Goal: Contribute content: Add original content to the website for others to see

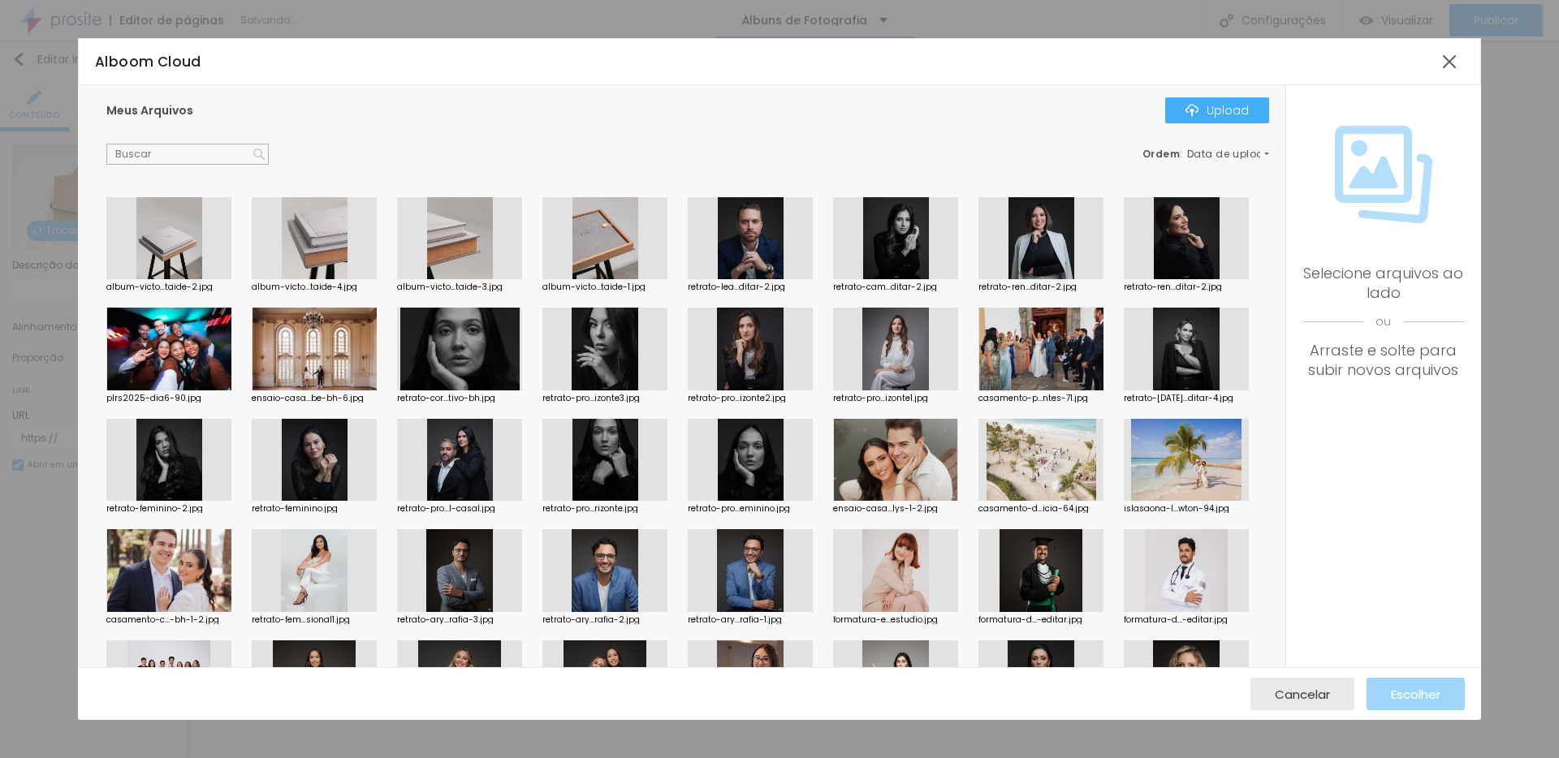
click at [606, 235] on div at bounding box center [604, 238] width 125 height 83
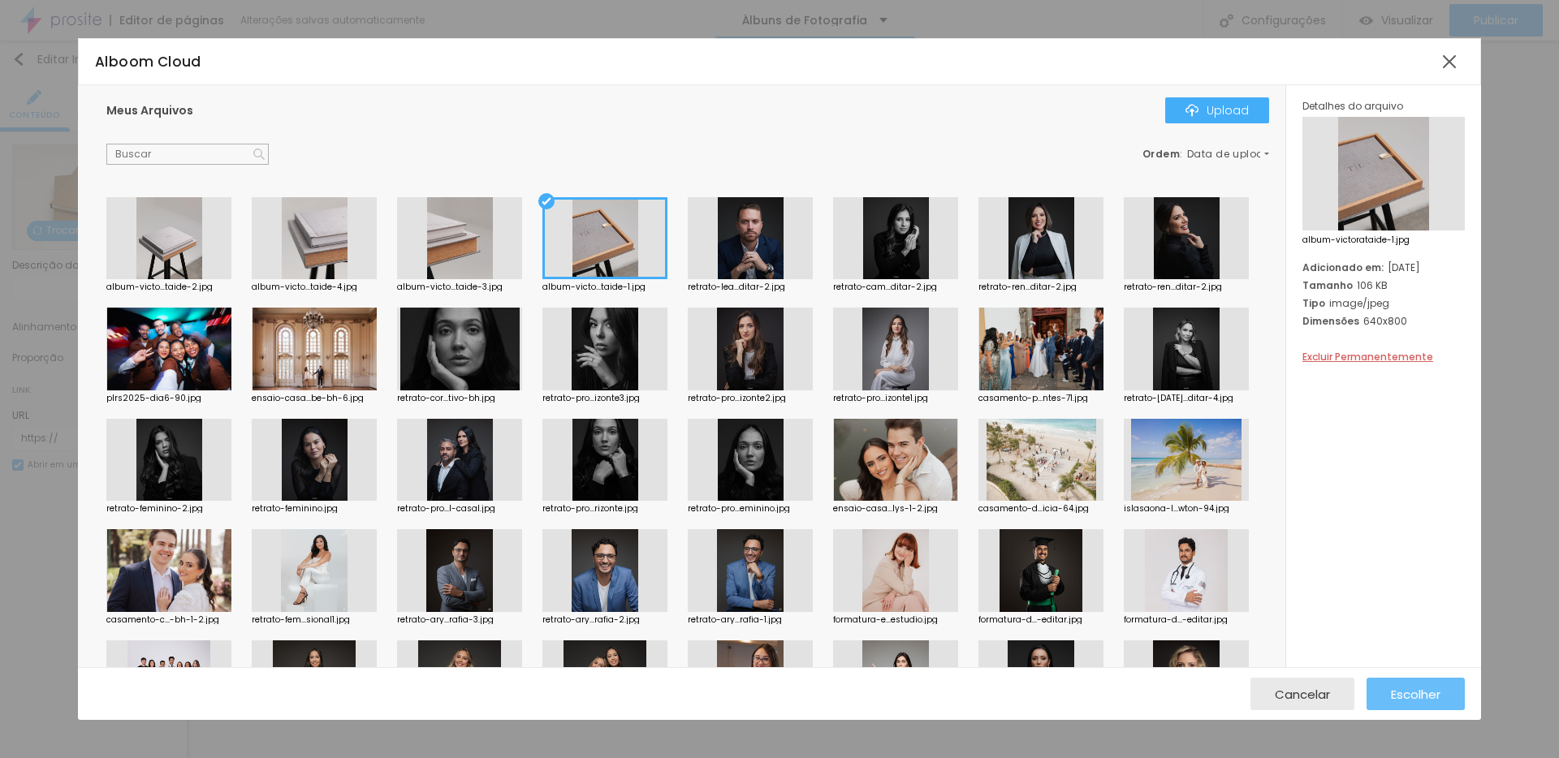
click at [1419, 693] on span "Escolher" at bounding box center [1416, 695] width 50 height 14
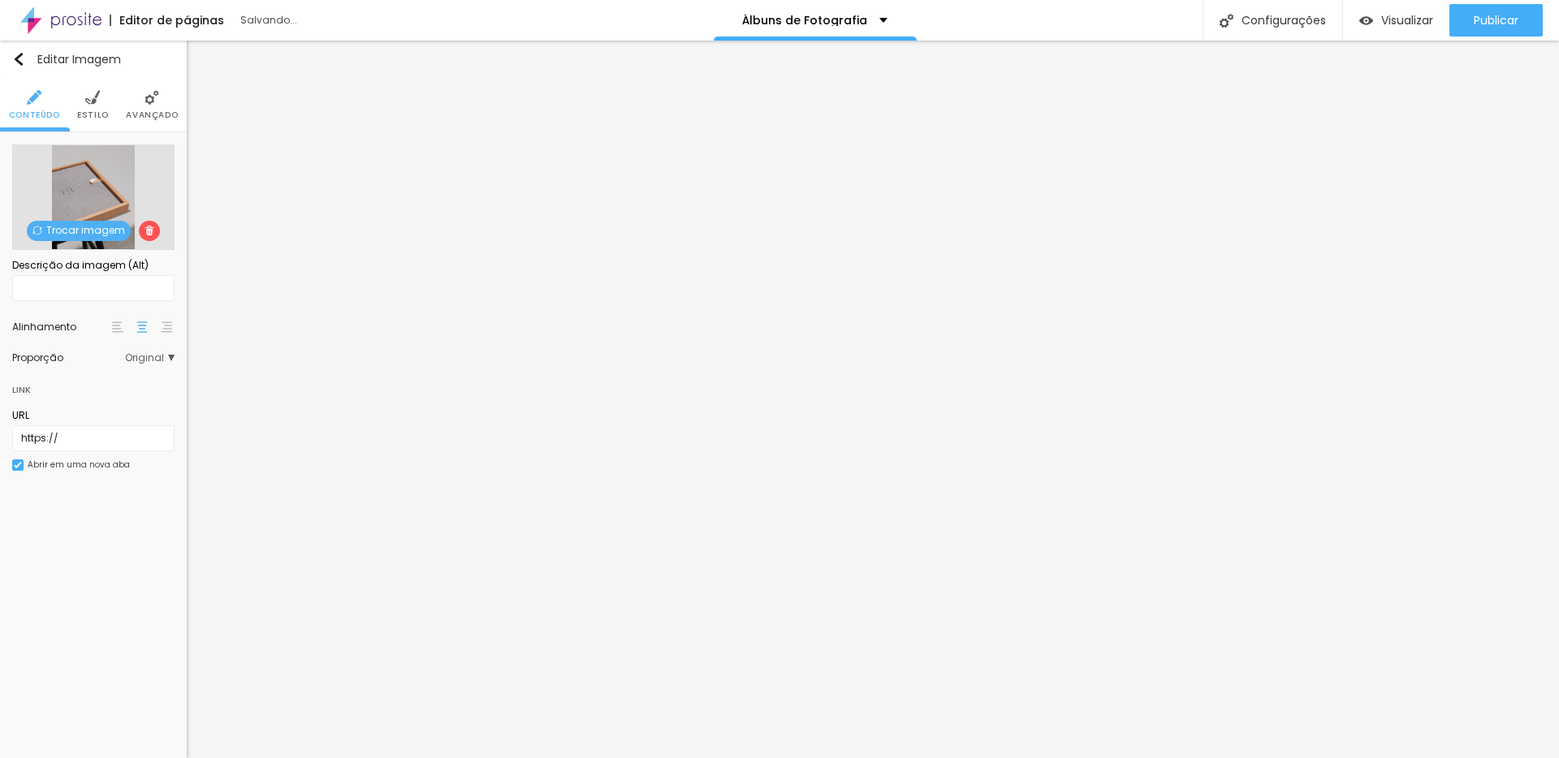
click at [139, 357] on span "Original" at bounding box center [150, 358] width 50 height 10
click at [134, 403] on span "Padrão" at bounding box center [110, 404] width 96 height 10
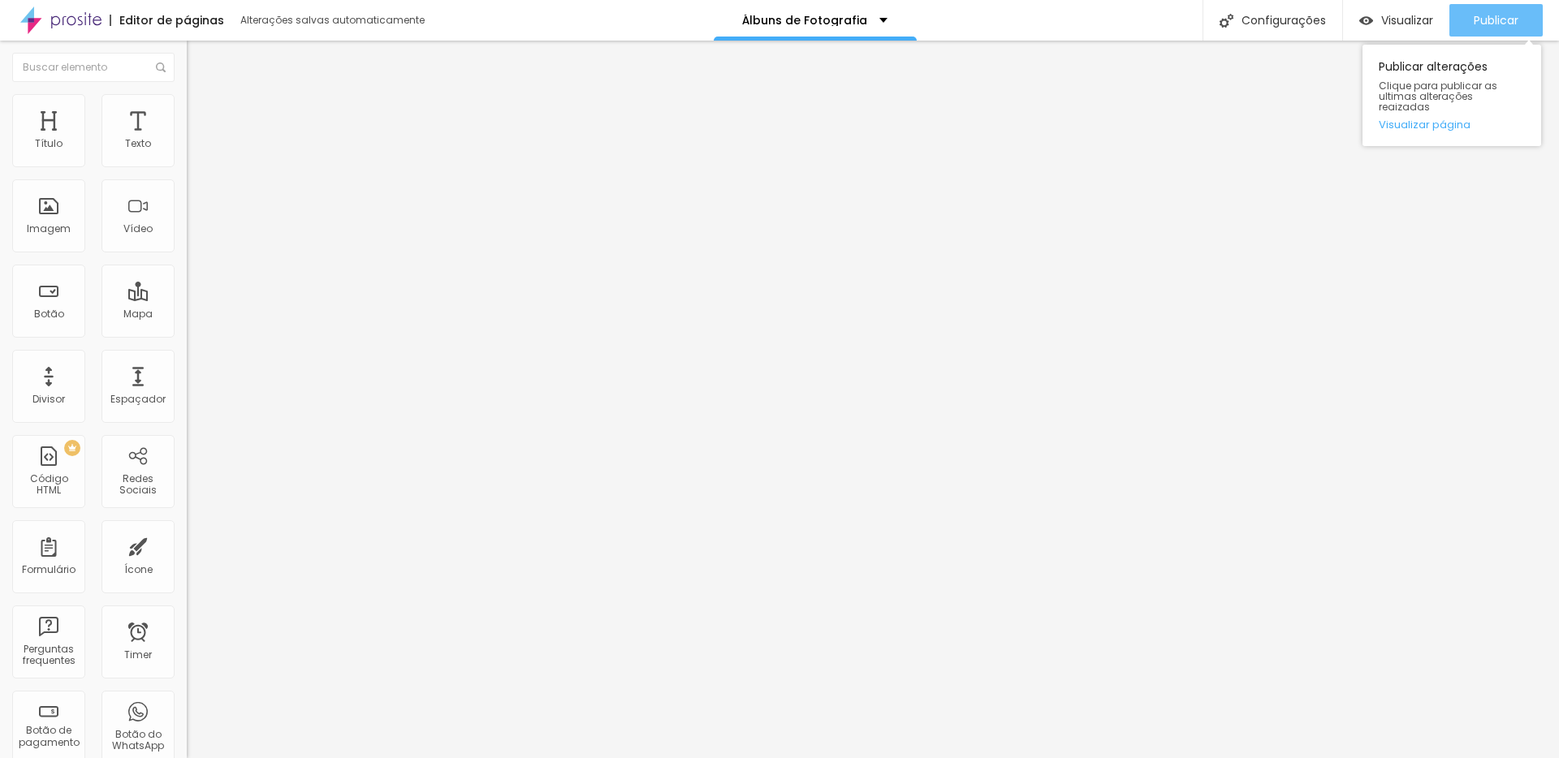
click at [1513, 24] on span "Publicar" at bounding box center [1496, 20] width 45 height 13
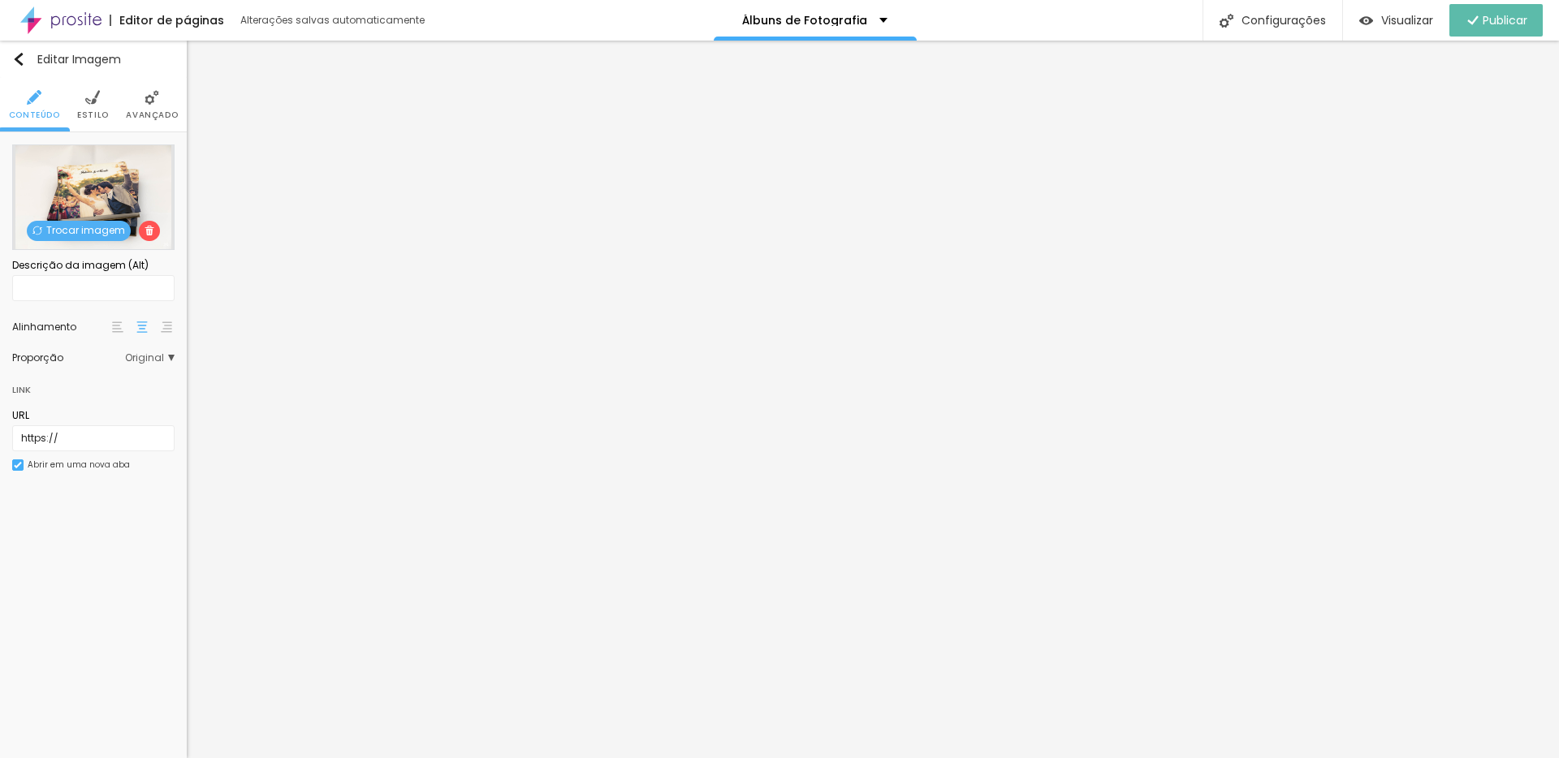
click at [75, 235] on span "Trocar imagem" at bounding box center [79, 231] width 104 height 20
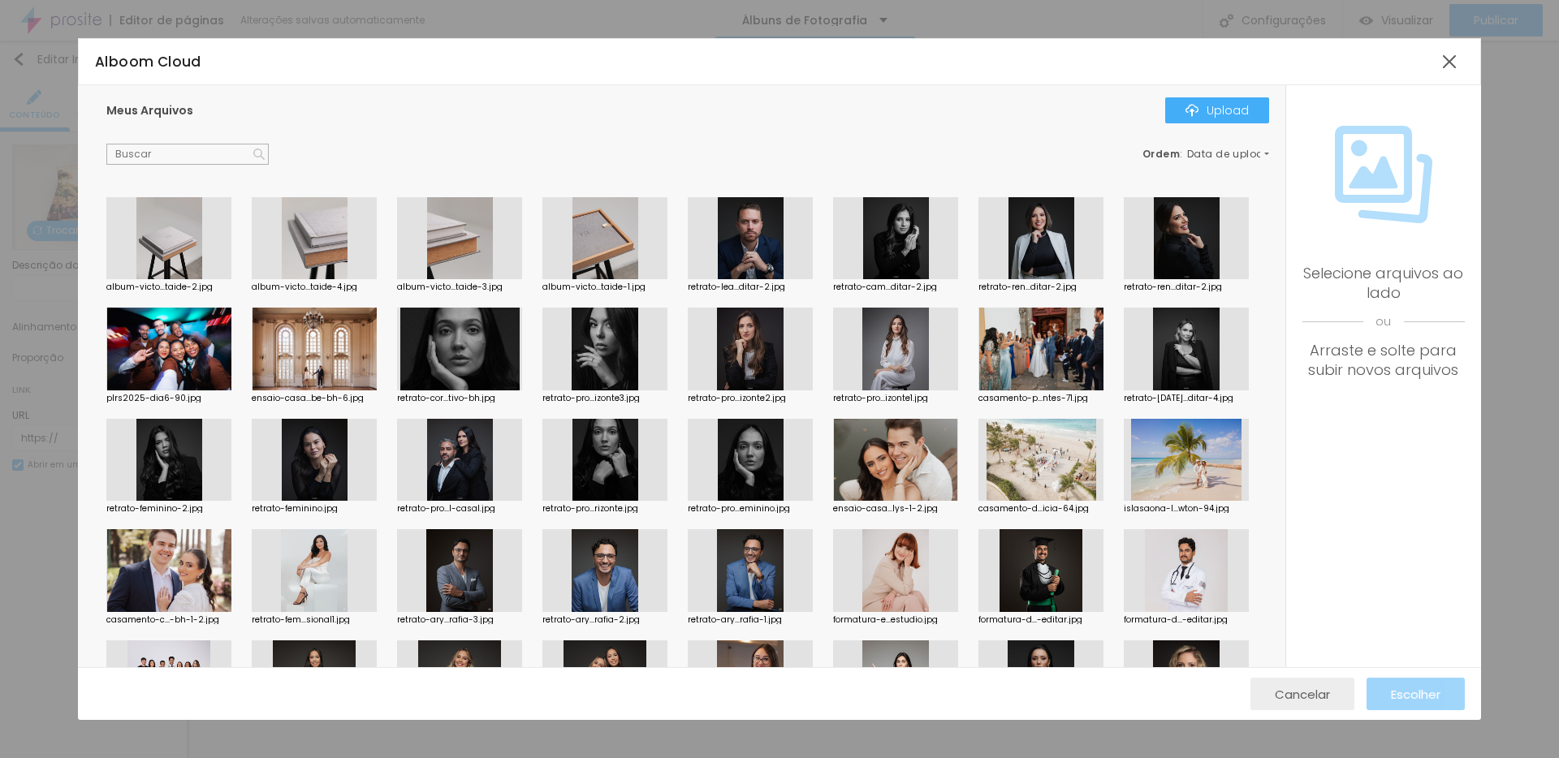
click at [1284, 697] on span "Cancelar" at bounding box center [1302, 695] width 55 height 14
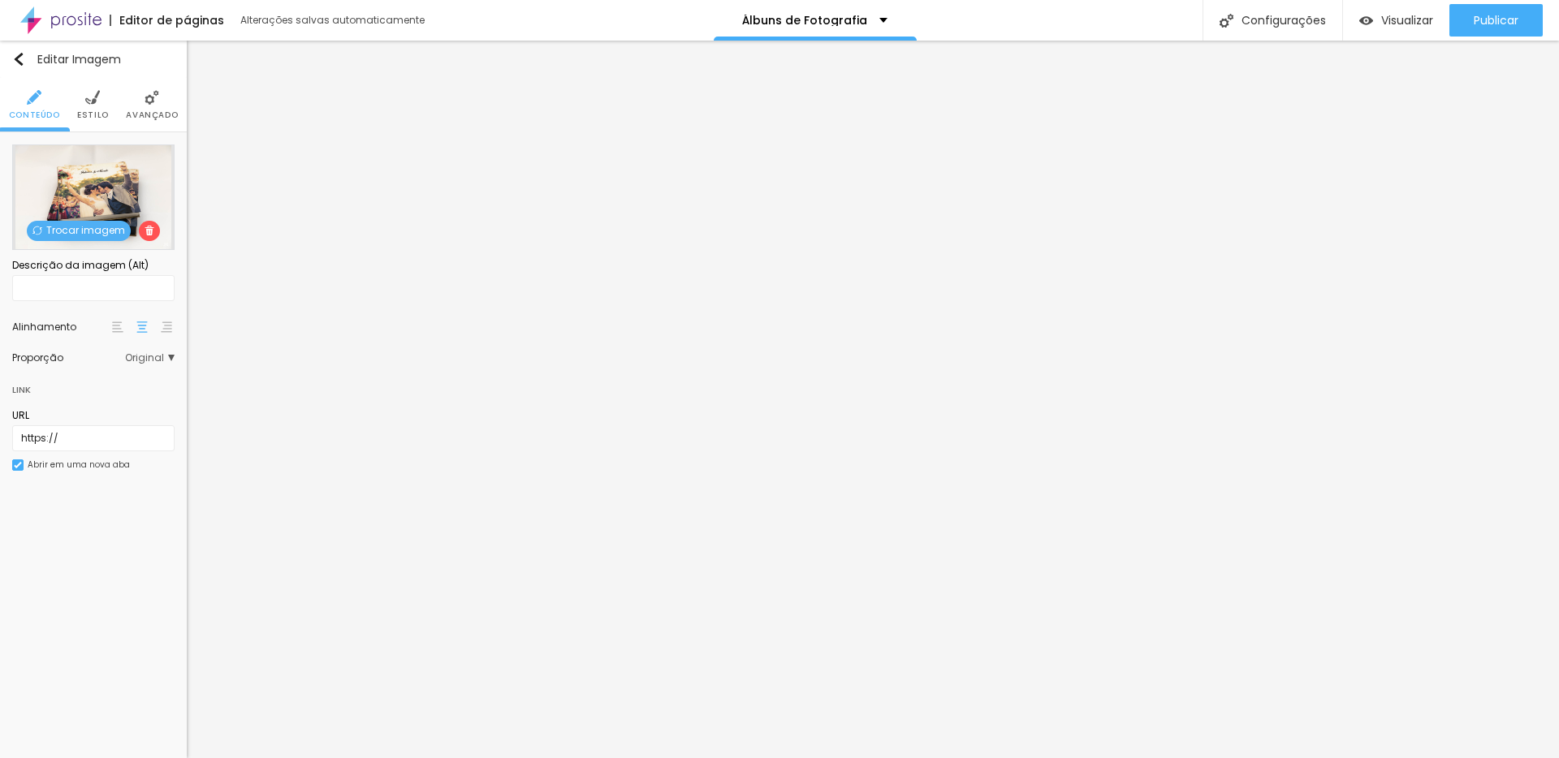
click at [92, 231] on span "Trocar imagem" at bounding box center [79, 231] width 104 height 20
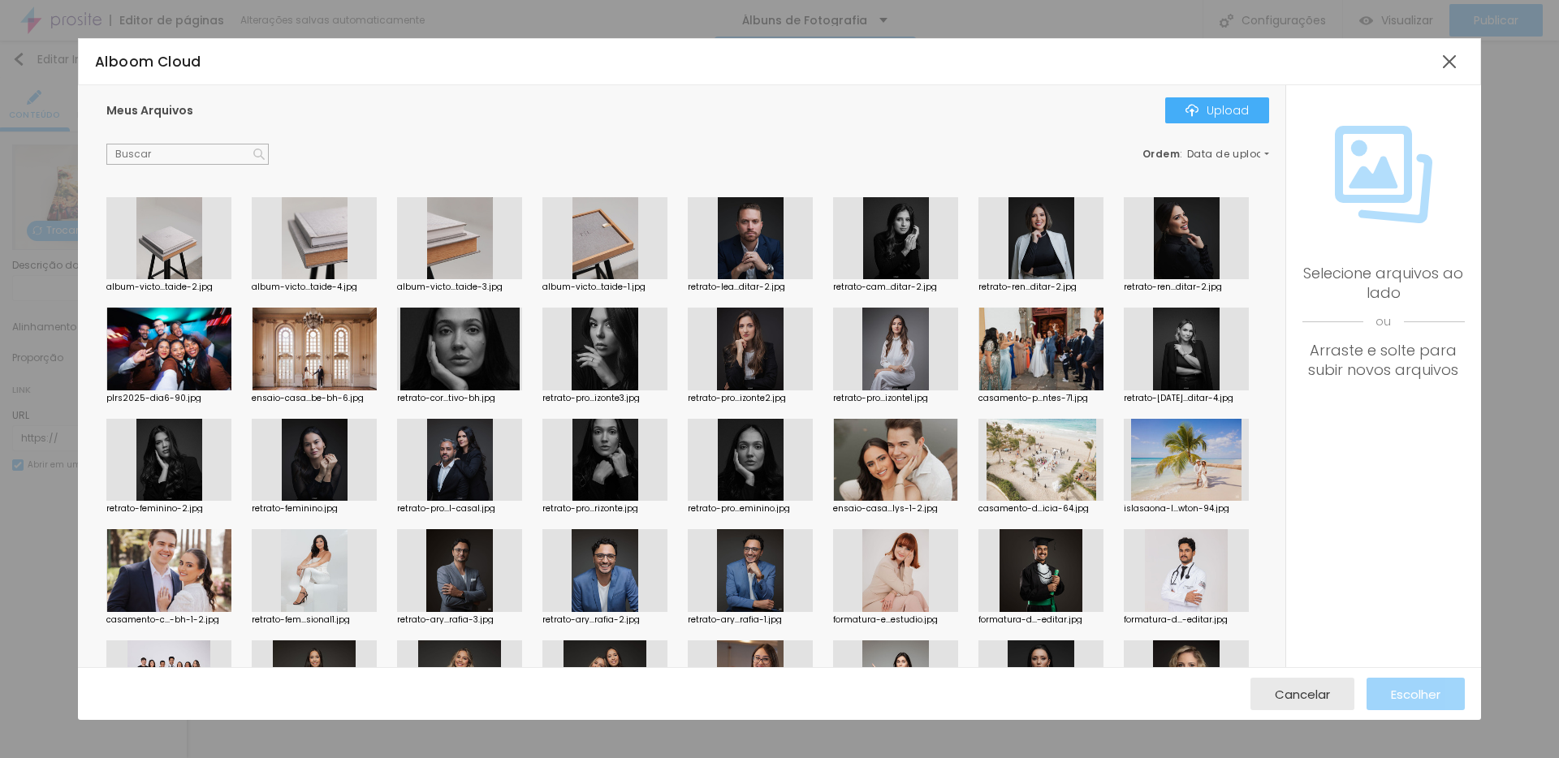
click at [329, 239] on div at bounding box center [314, 238] width 125 height 83
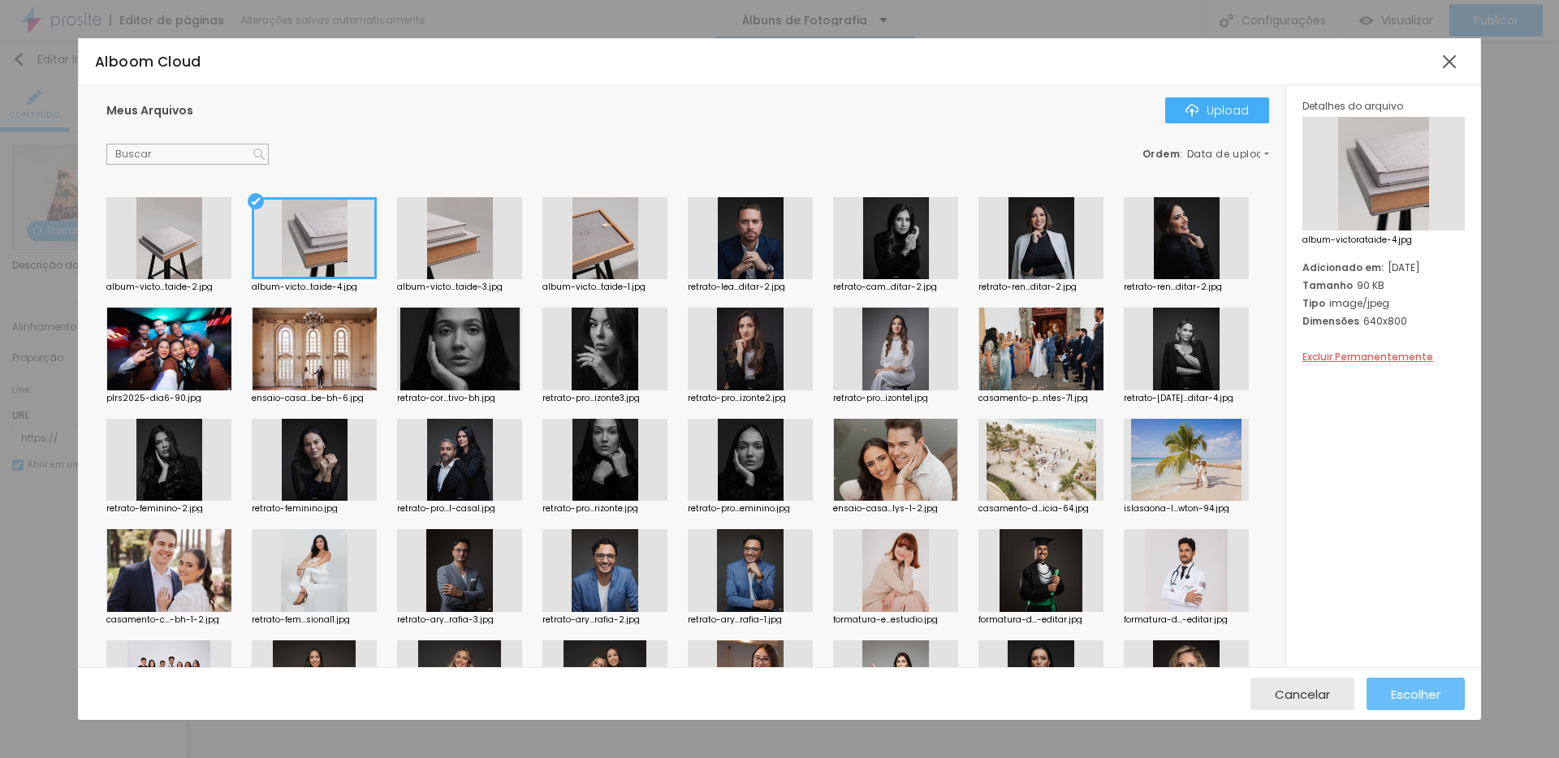
click at [1416, 688] on span "Escolher" at bounding box center [1416, 695] width 50 height 14
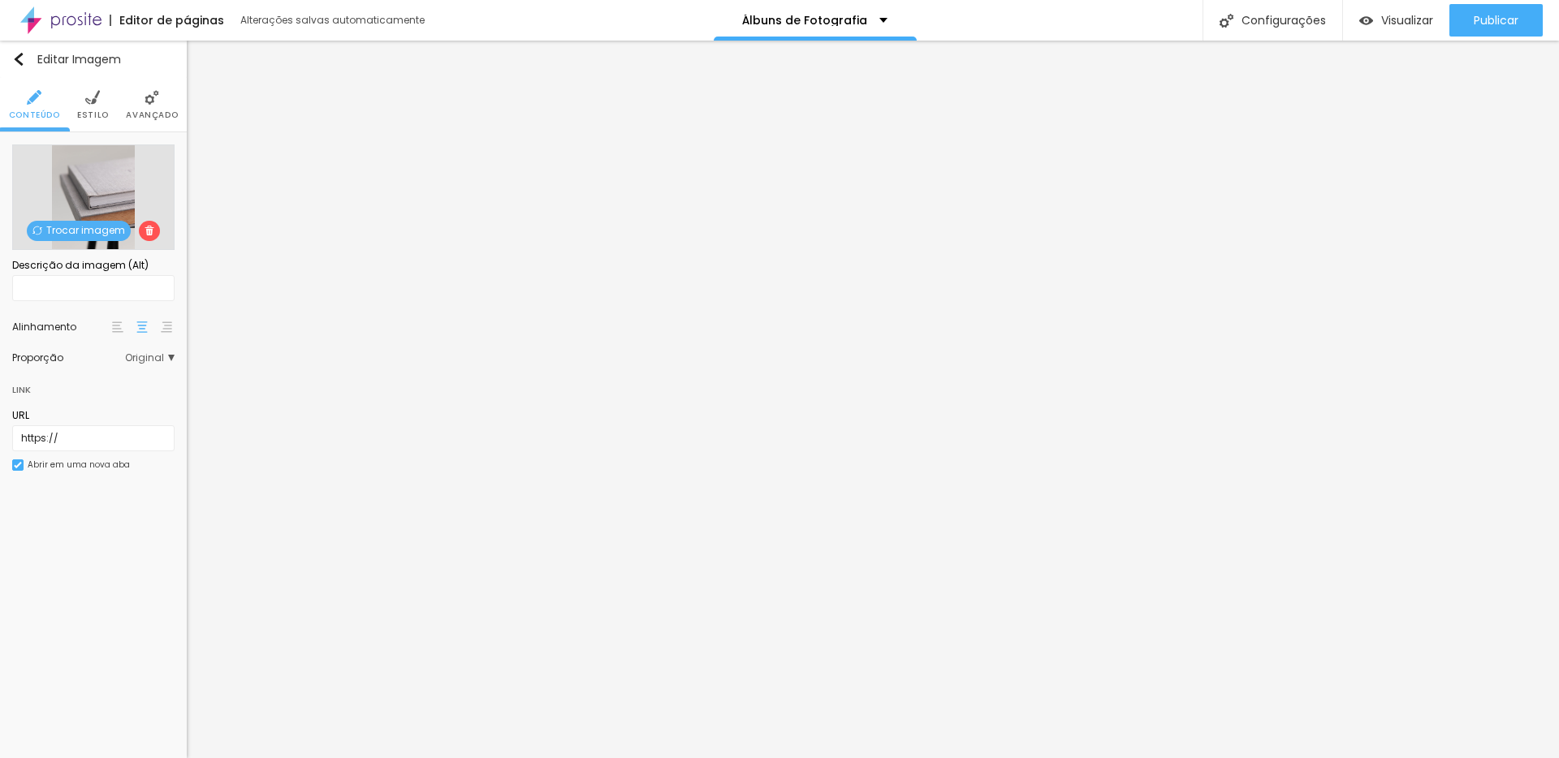
click at [142, 353] on span "Original" at bounding box center [150, 358] width 50 height 10
click at [119, 405] on span "Padrão" at bounding box center [110, 404] width 96 height 10
click at [77, 236] on span "Trocar imagem" at bounding box center [79, 231] width 104 height 20
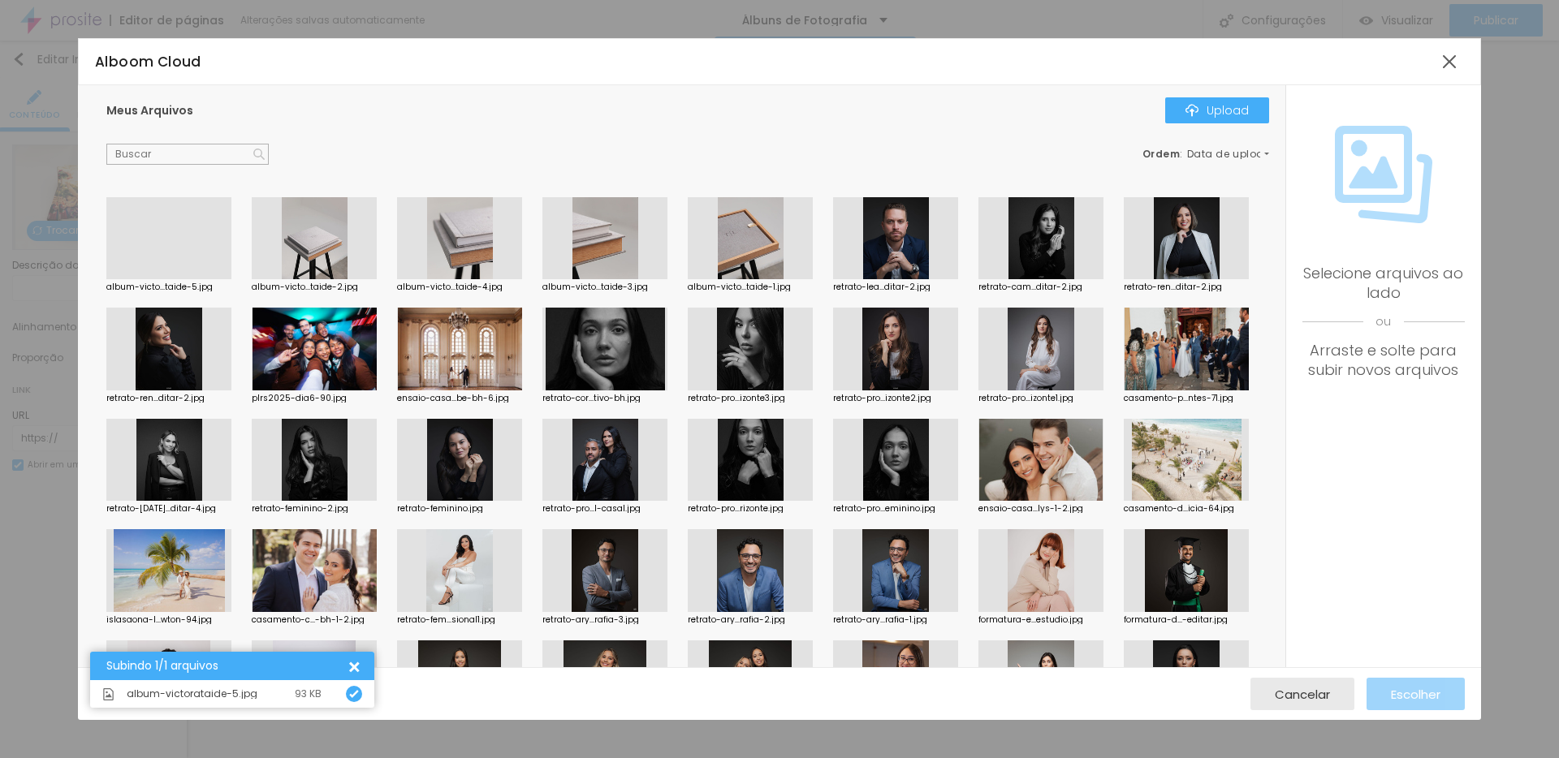
click at [160, 279] on div at bounding box center [168, 279] width 125 height 0
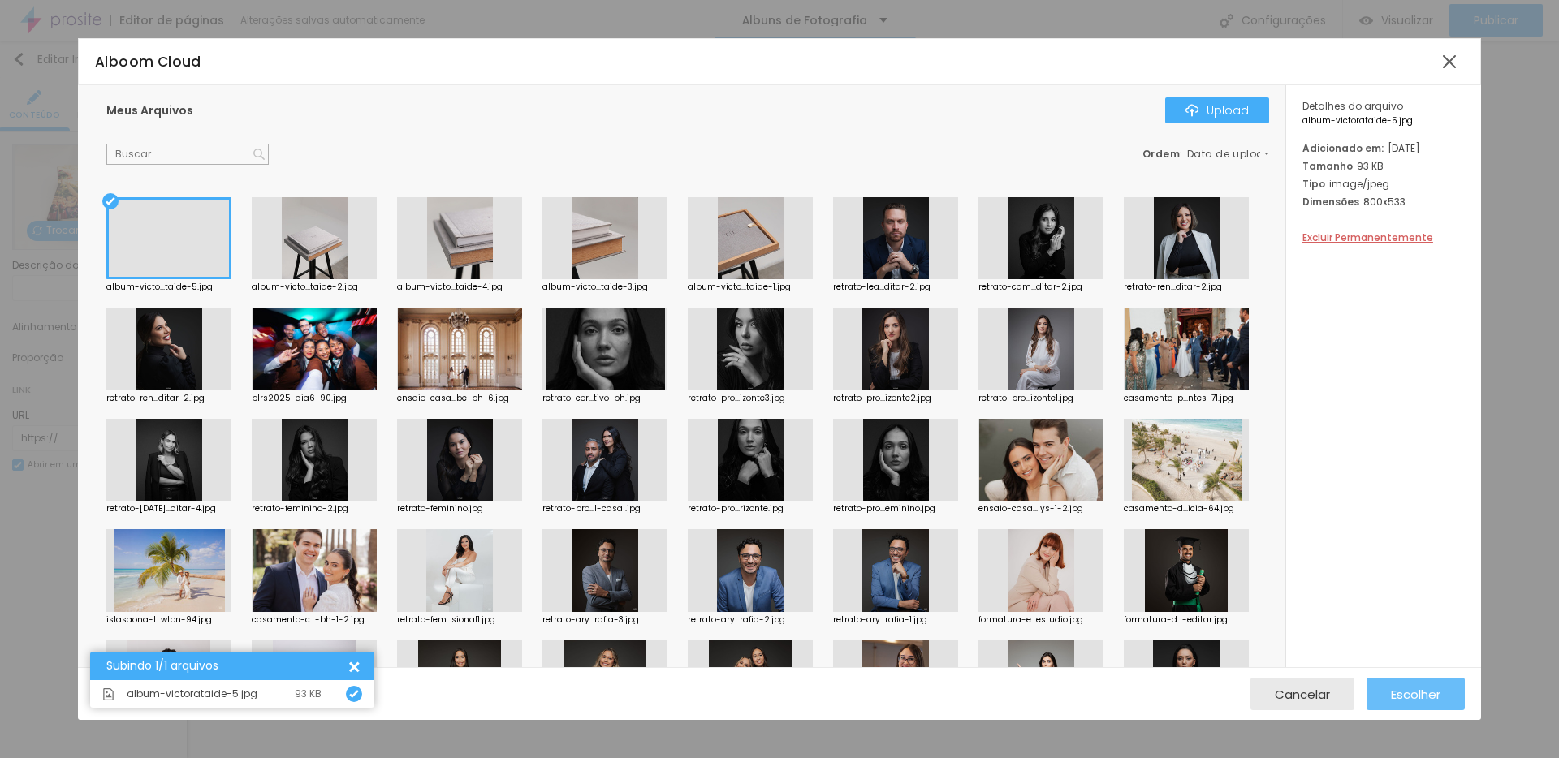
click at [1404, 701] on span "Escolher" at bounding box center [1416, 695] width 50 height 14
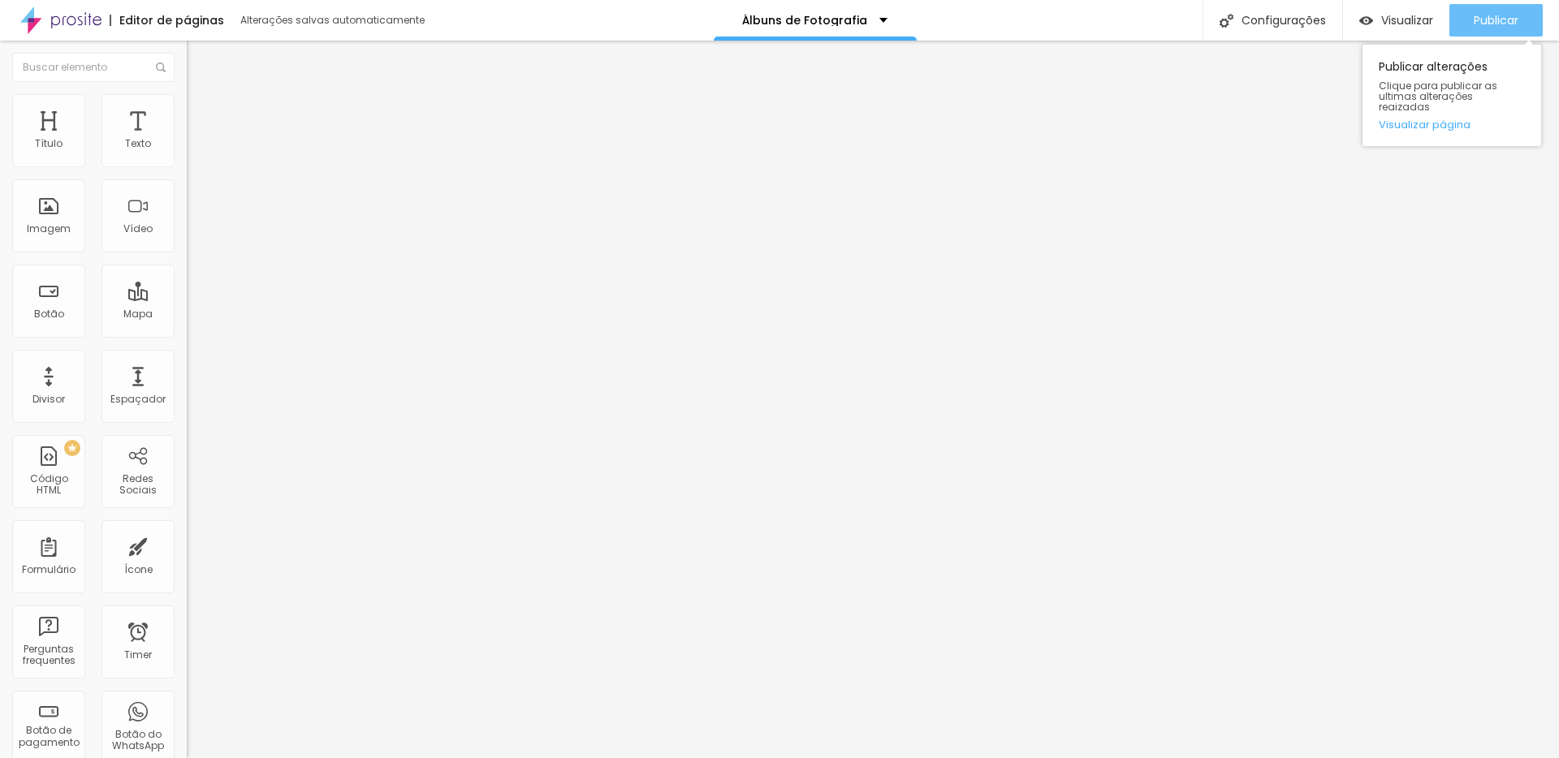
click at [1485, 20] on span "Publicar" at bounding box center [1496, 20] width 45 height 13
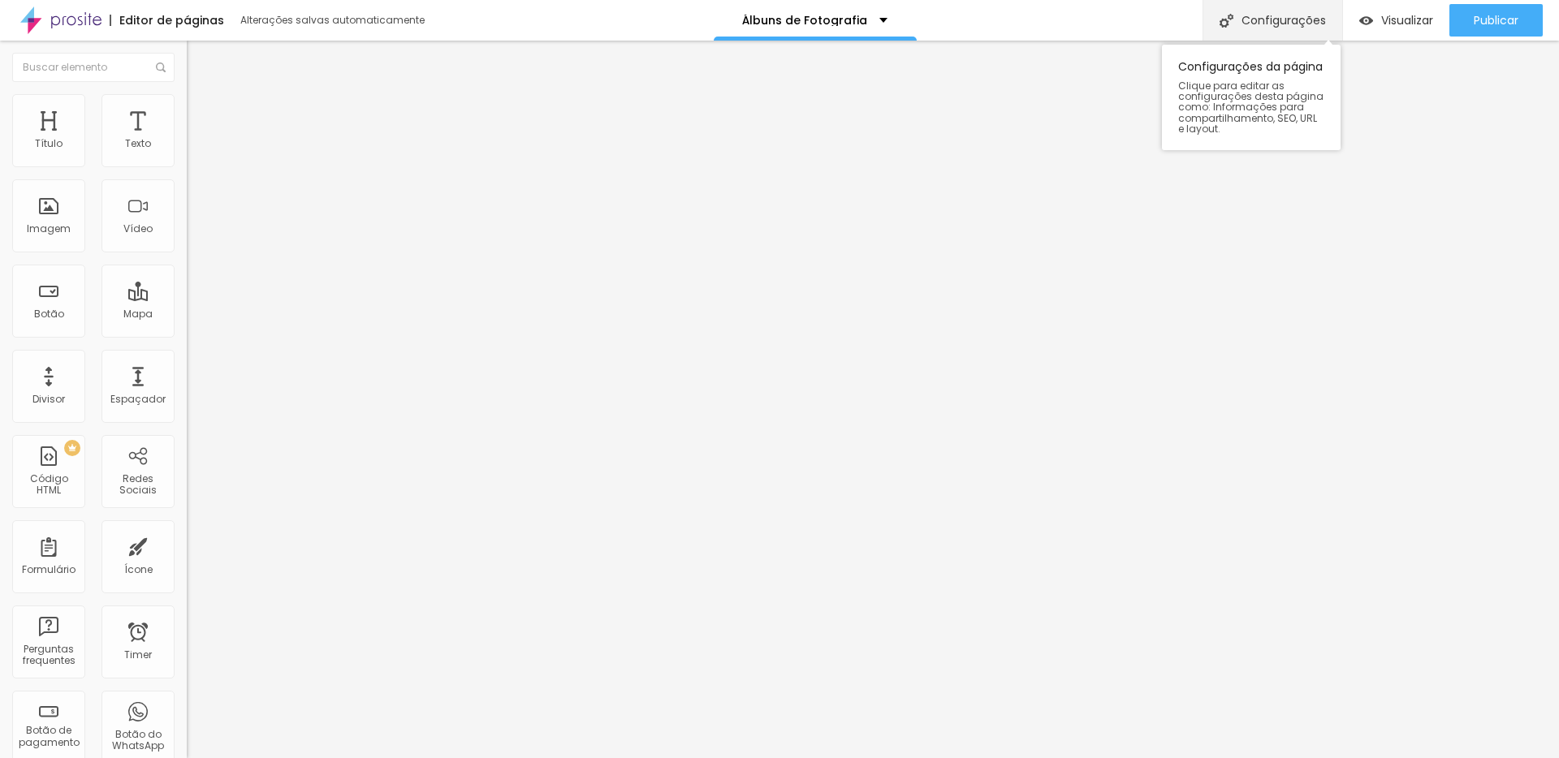
click at [1273, 19] on div "Configurações" at bounding box center [1272, 20] width 140 height 41
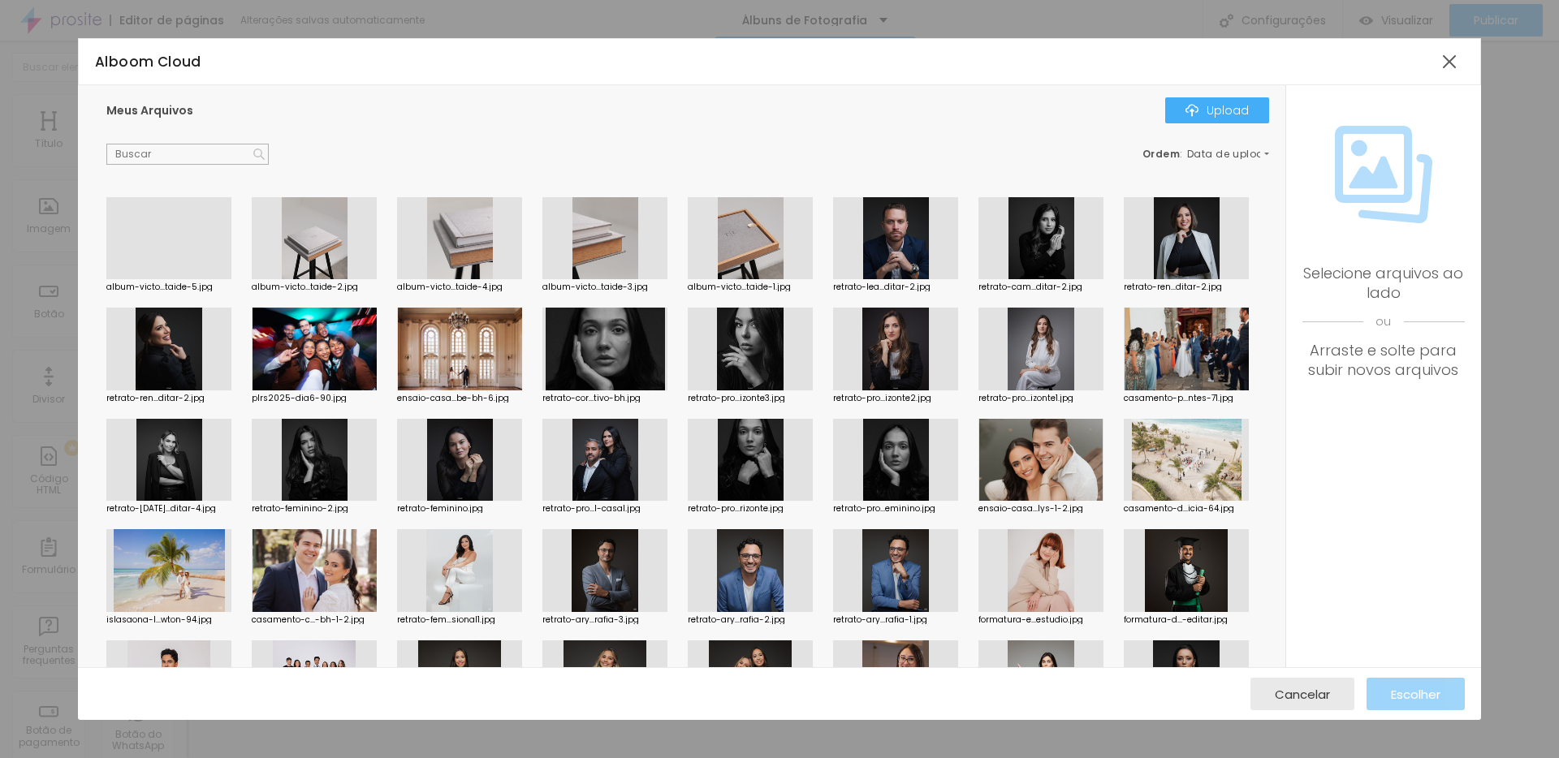
click at [760, 243] on div at bounding box center [750, 238] width 125 height 83
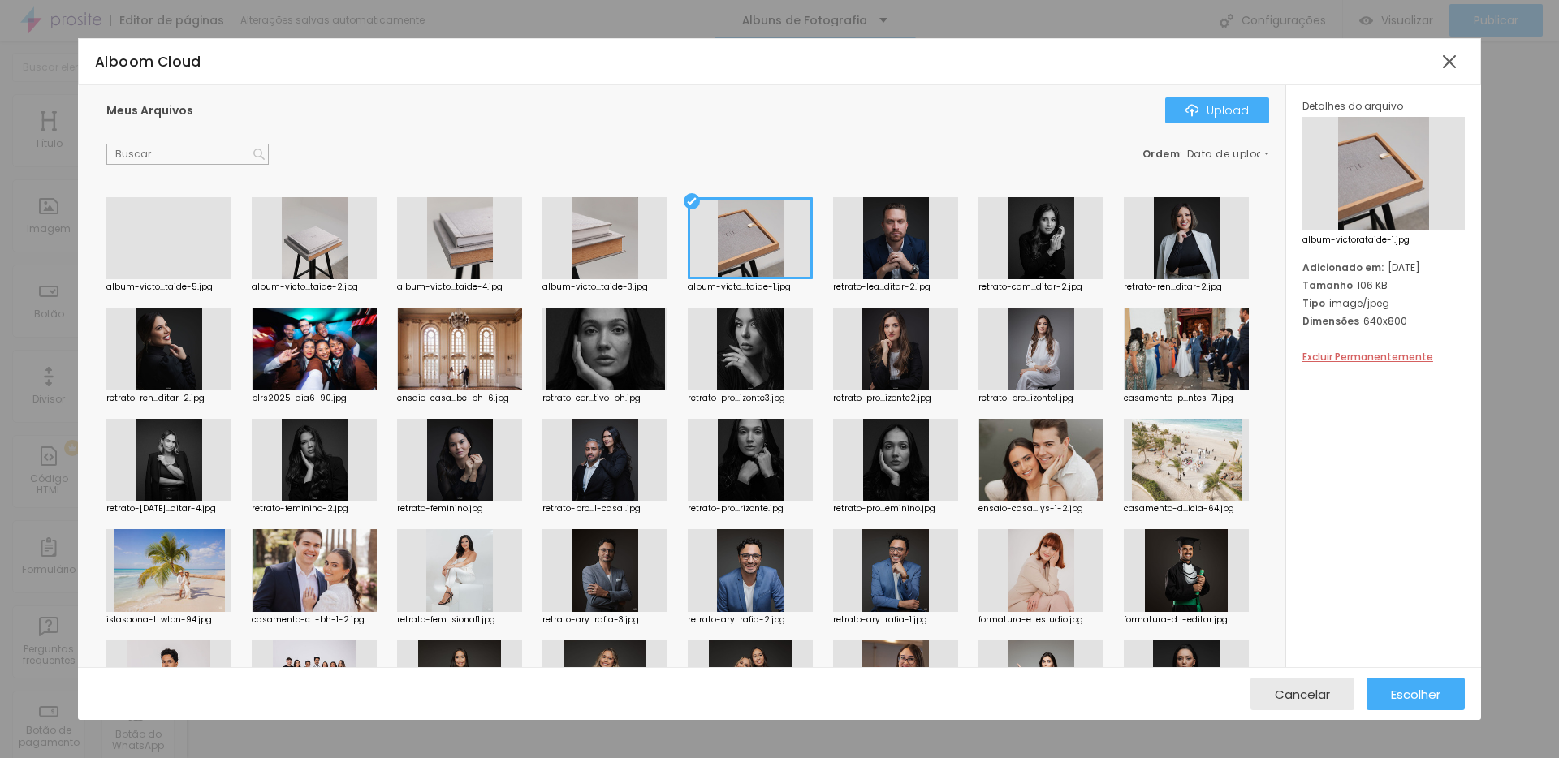
click at [183, 279] on div at bounding box center [168, 279] width 125 height 0
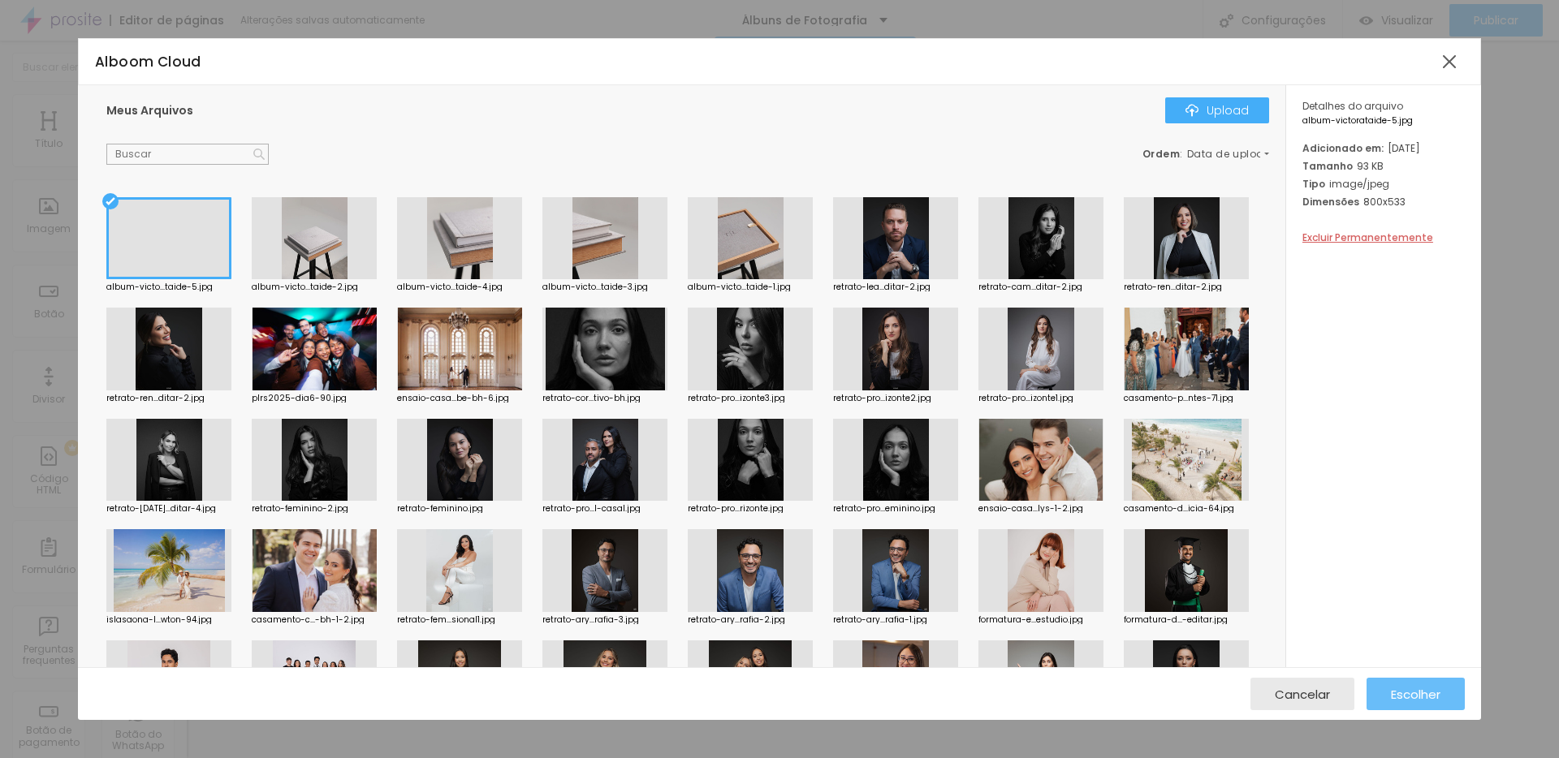
click at [1403, 697] on span "Escolher" at bounding box center [1416, 695] width 50 height 14
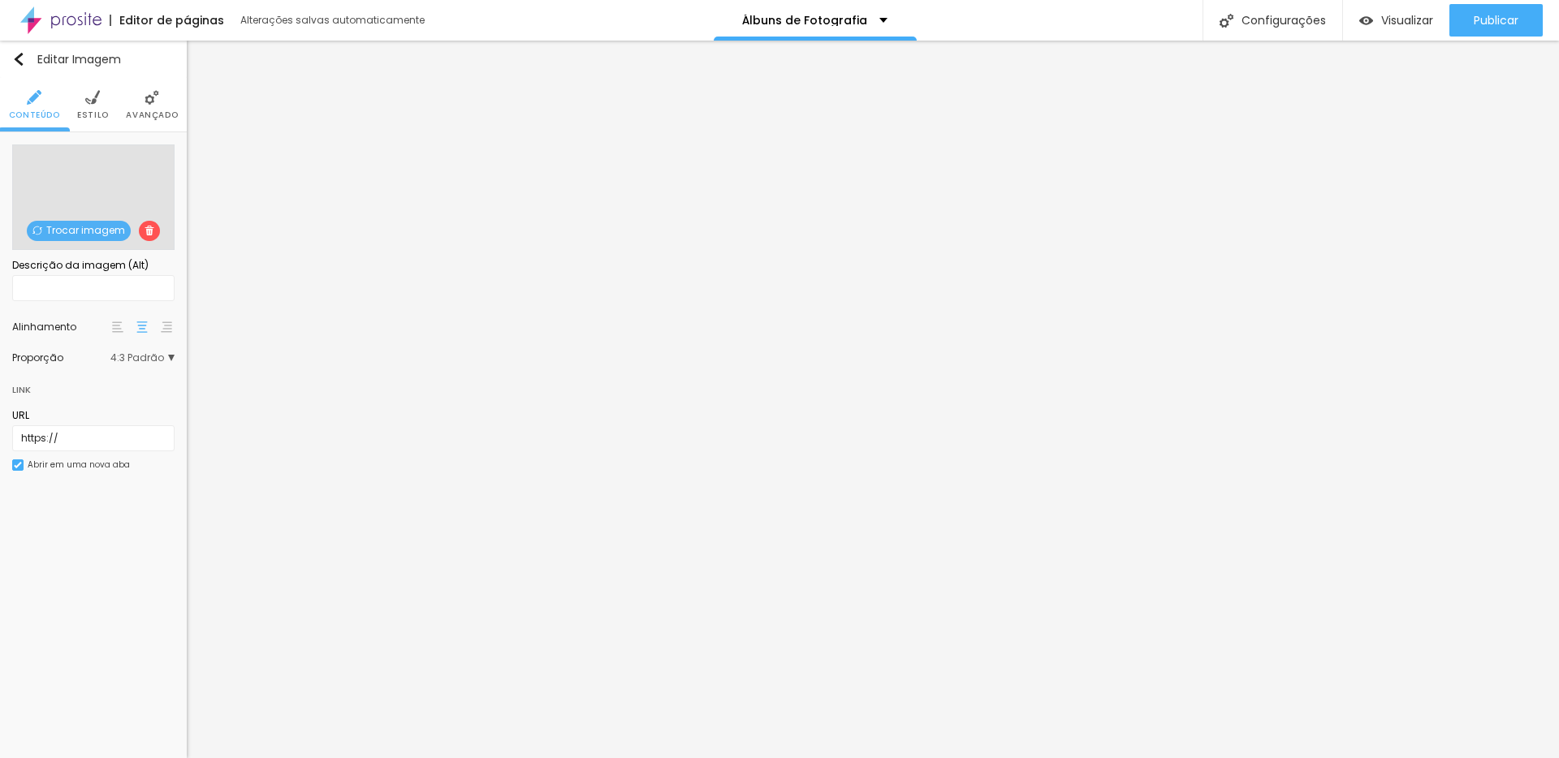
click at [90, 225] on span "Trocar imagem" at bounding box center [79, 231] width 104 height 20
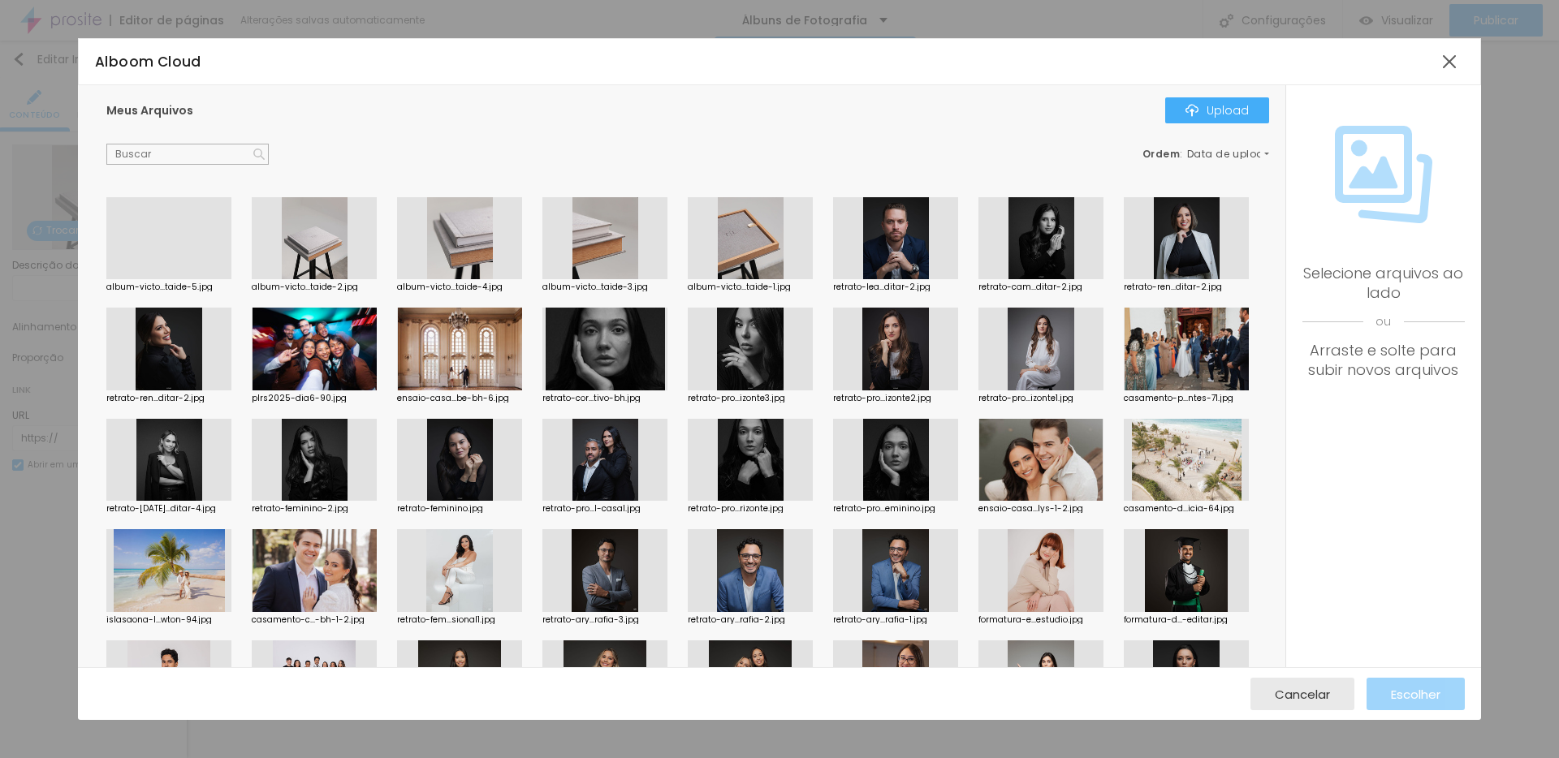
click at [596, 238] on div at bounding box center [604, 238] width 125 height 83
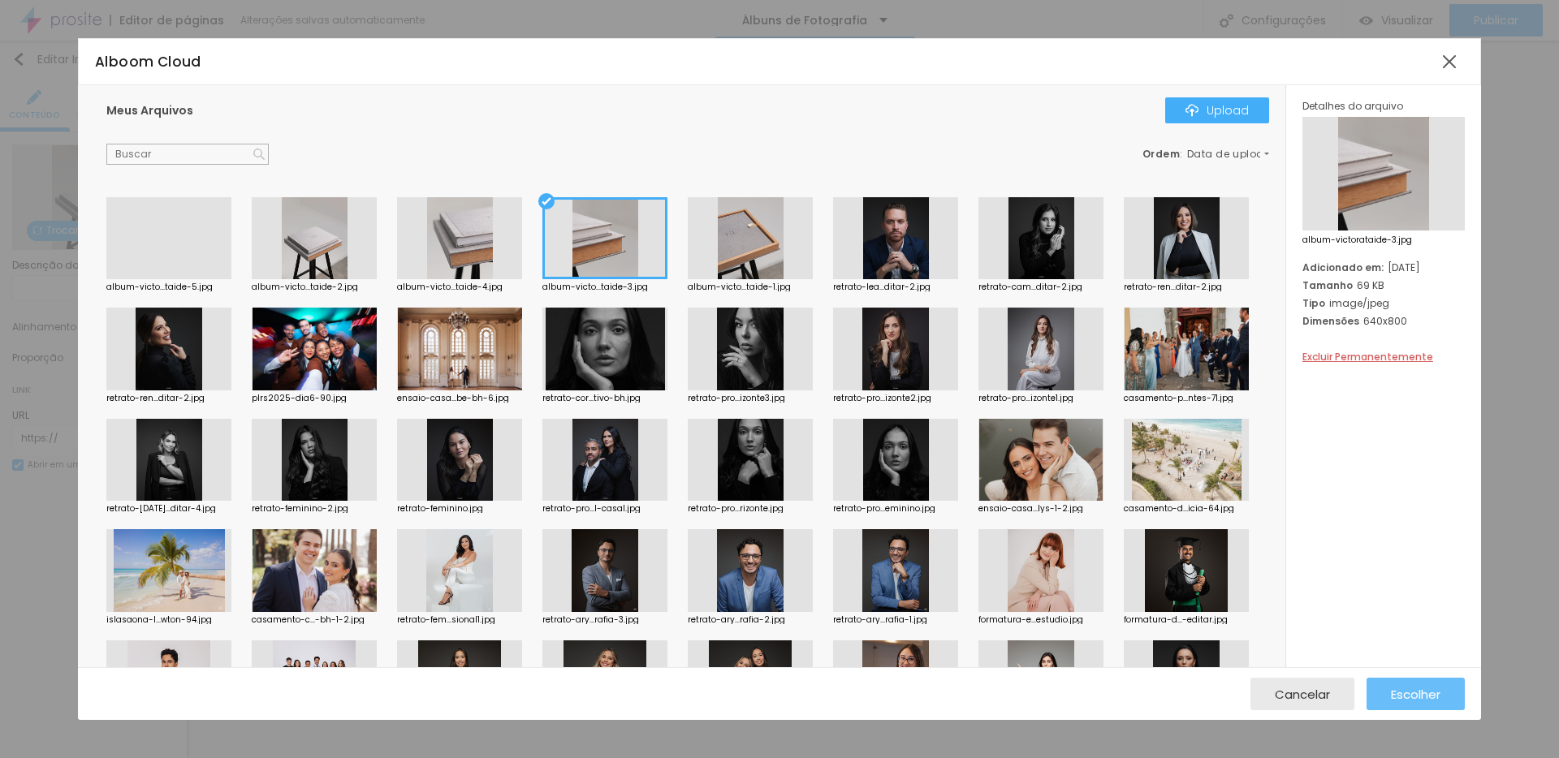
click at [1419, 696] on span "Escolher" at bounding box center [1416, 695] width 50 height 14
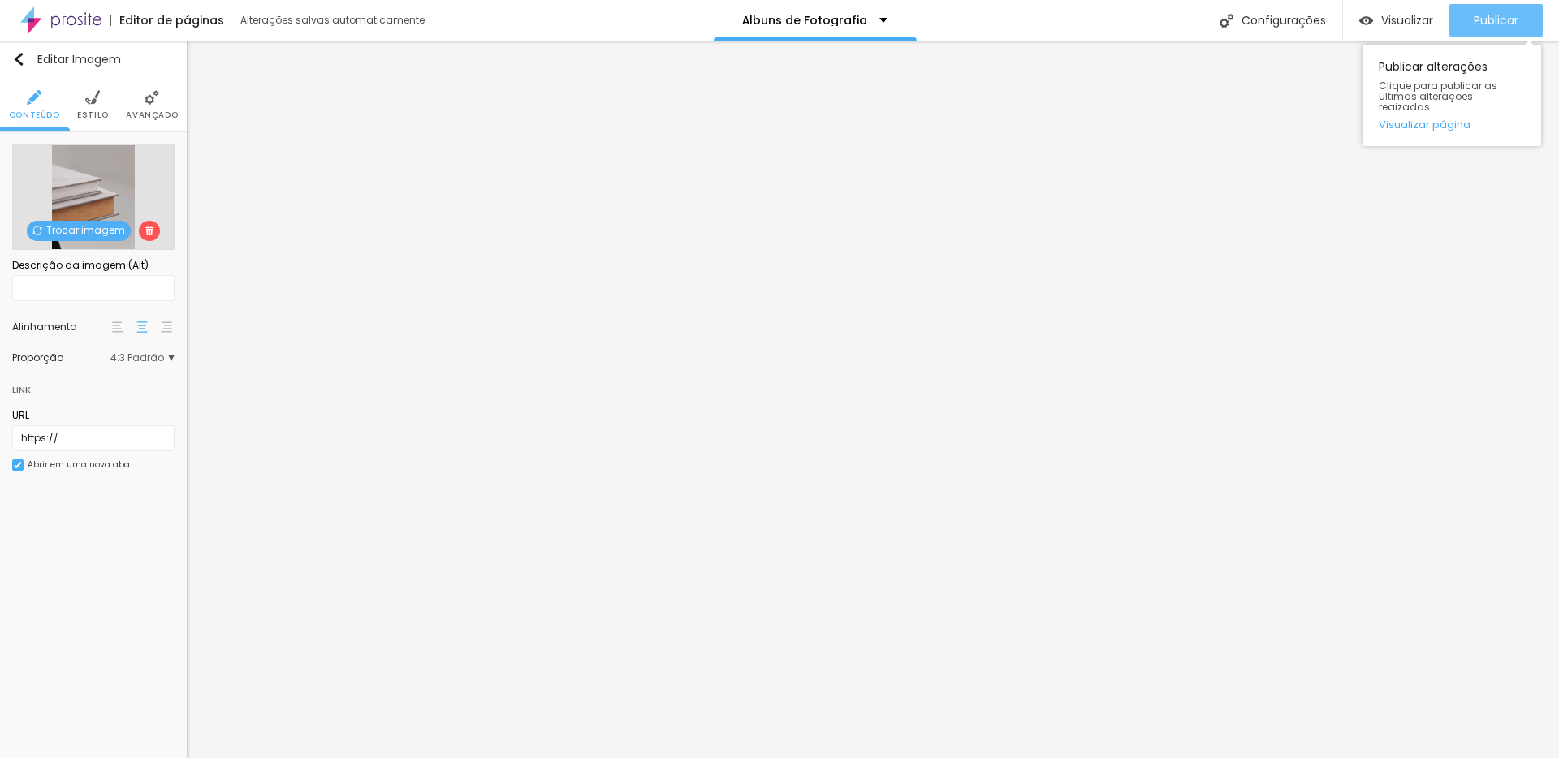
click at [1479, 18] on span "Publicar" at bounding box center [1496, 20] width 45 height 13
click at [16, 59] on img "button" at bounding box center [18, 59] width 13 height 13
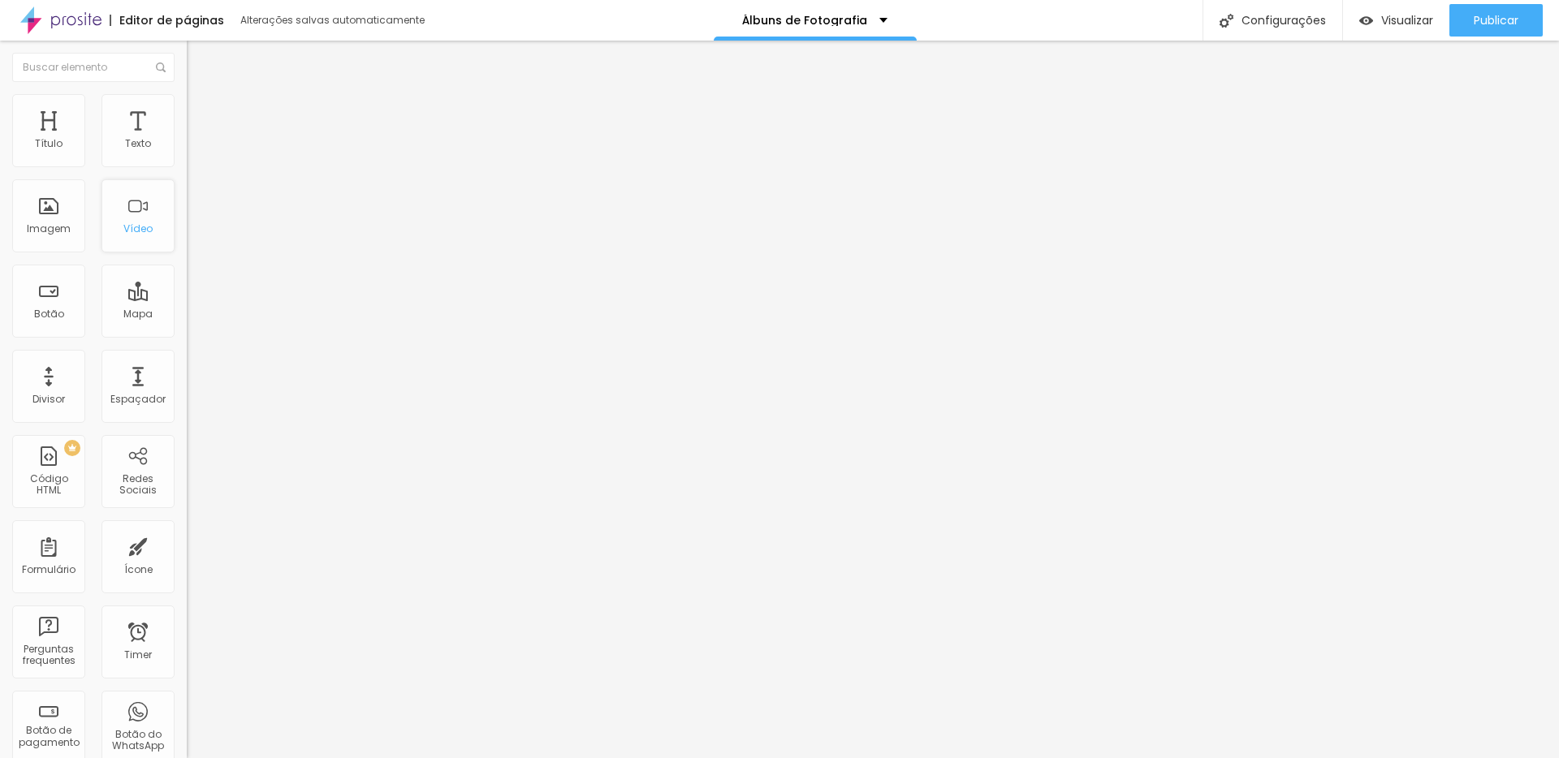
click at [158, 218] on div "Vídeo" at bounding box center [137, 215] width 73 height 73
click at [132, 217] on div "Vídeo" at bounding box center [137, 215] width 73 height 73
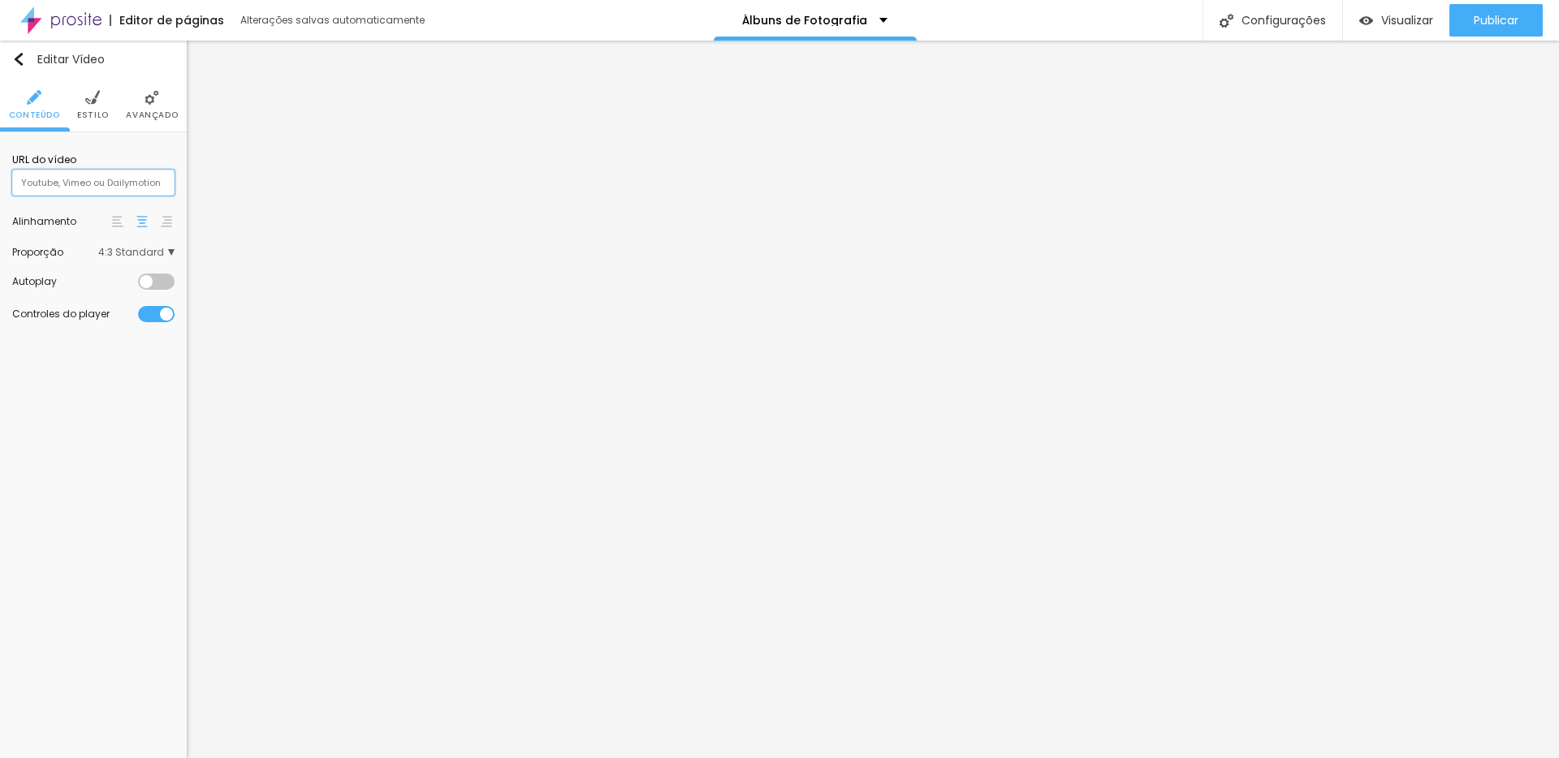
click at [113, 179] on input "text" at bounding box center [93, 183] width 162 height 26
click at [83, 180] on input "text" at bounding box center [93, 183] width 162 height 26
paste input "[URL][DOMAIN_NAME]"
type input "[URL][DOMAIN_NAME]"
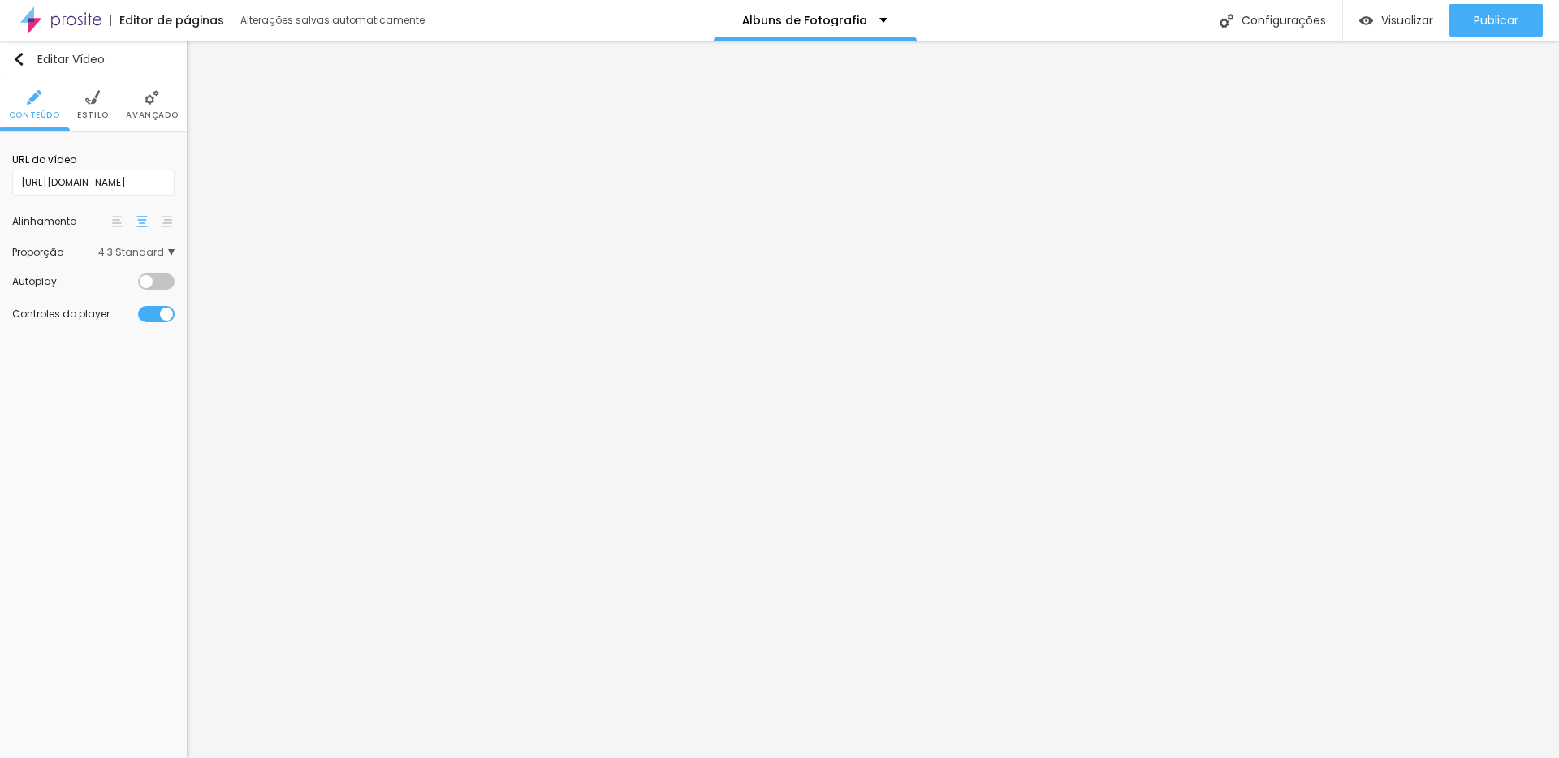
scroll to position [0, 0]
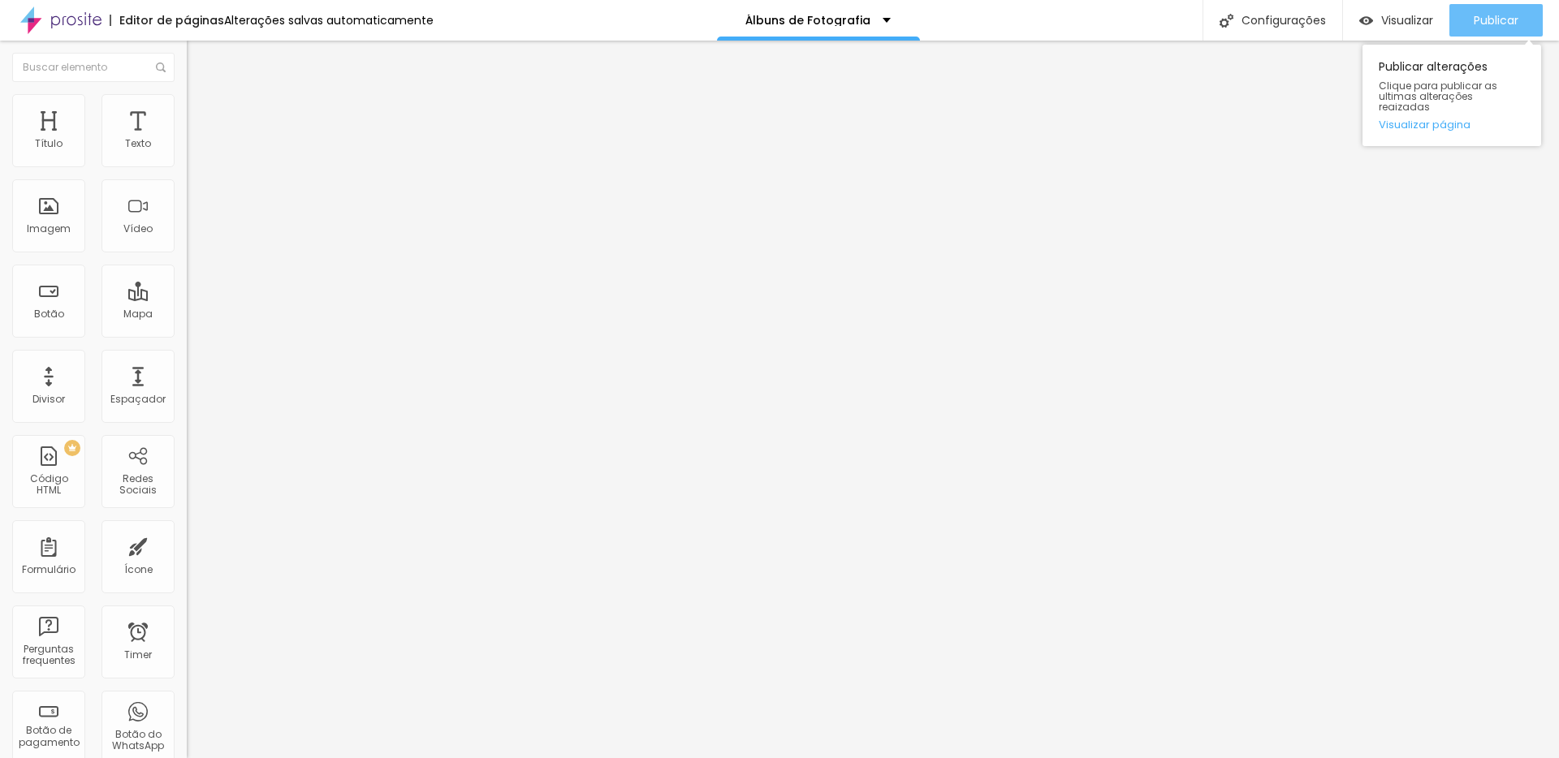
click at [1521, 24] on button "Publicar" at bounding box center [1495, 20] width 93 height 32
click at [1481, 19] on span "Publicar" at bounding box center [1496, 20] width 45 height 13
click at [187, 243] on span "4:3 Standard" at bounding box center [220, 236] width 66 height 14
click at [187, 262] on span "Wide" at bounding box center [199, 255] width 25 height 14
click at [1496, 25] on span "Publicar" at bounding box center [1496, 20] width 45 height 13
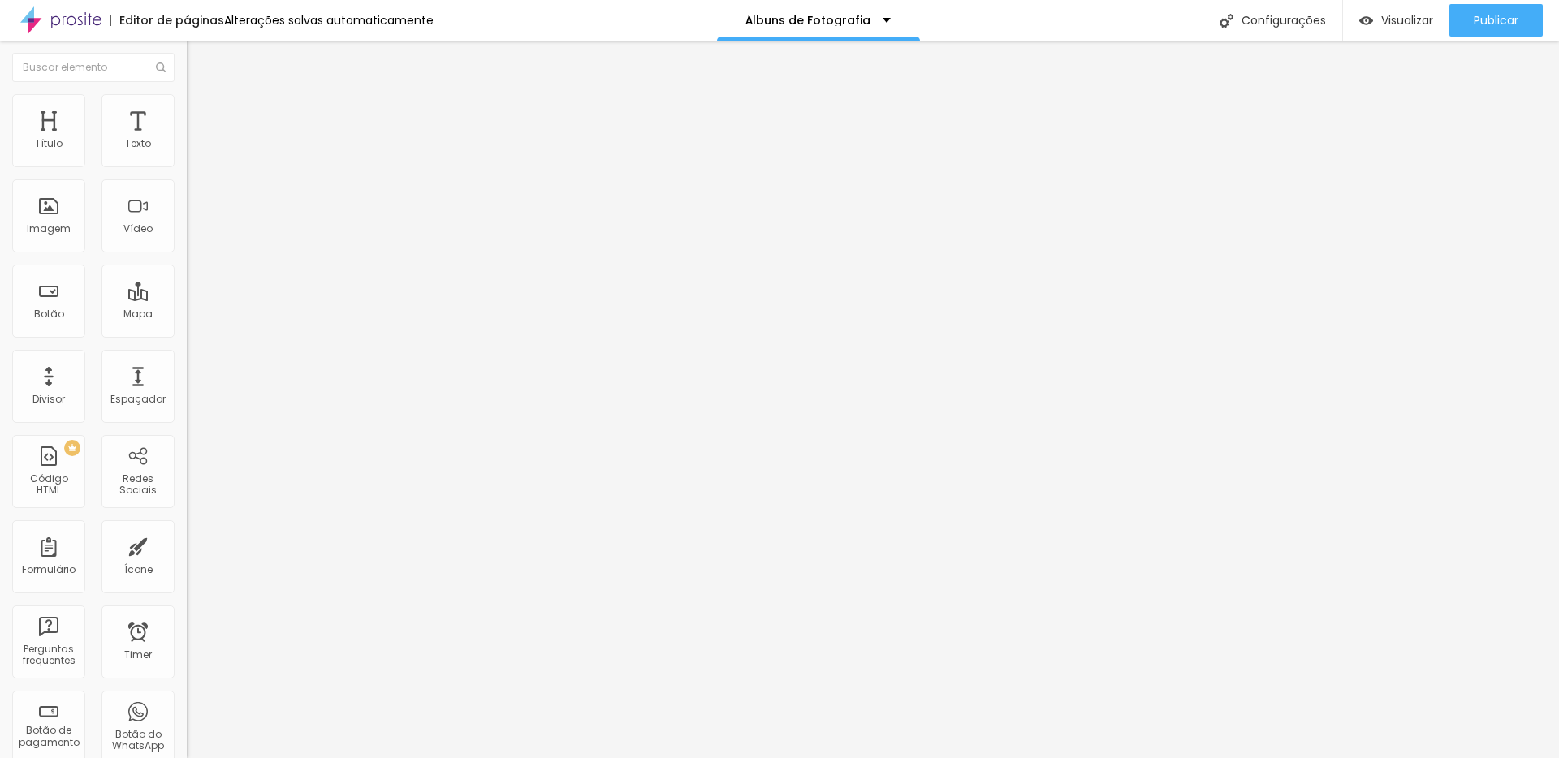
drag, startPoint x: 48, startPoint y: 182, endPoint x: 158, endPoint y: 188, distance: 110.6
click at [187, 153] on input "R$ 4.590,00" at bounding box center [284, 144] width 195 height 16
type input "R$ 4.890,00"
click at [1487, 14] on span "Publicar" at bounding box center [1496, 20] width 45 height 13
click at [1465, 22] on button "Publicar" at bounding box center [1495, 20] width 93 height 32
